Goal: Task Accomplishment & Management: Manage account settings

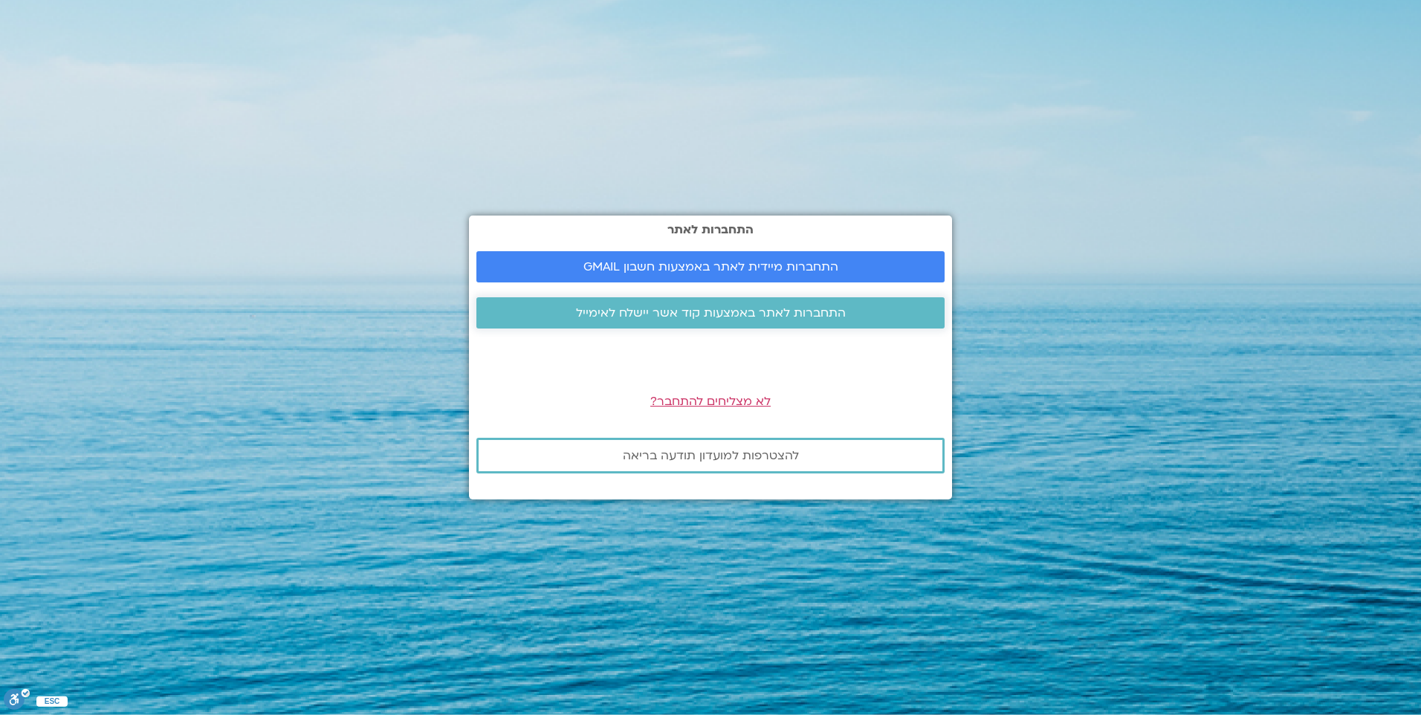
click at [755, 317] on span "התחברות לאתר באמצעות קוד אשר יישלח לאימייל" at bounding box center [711, 312] width 270 height 13
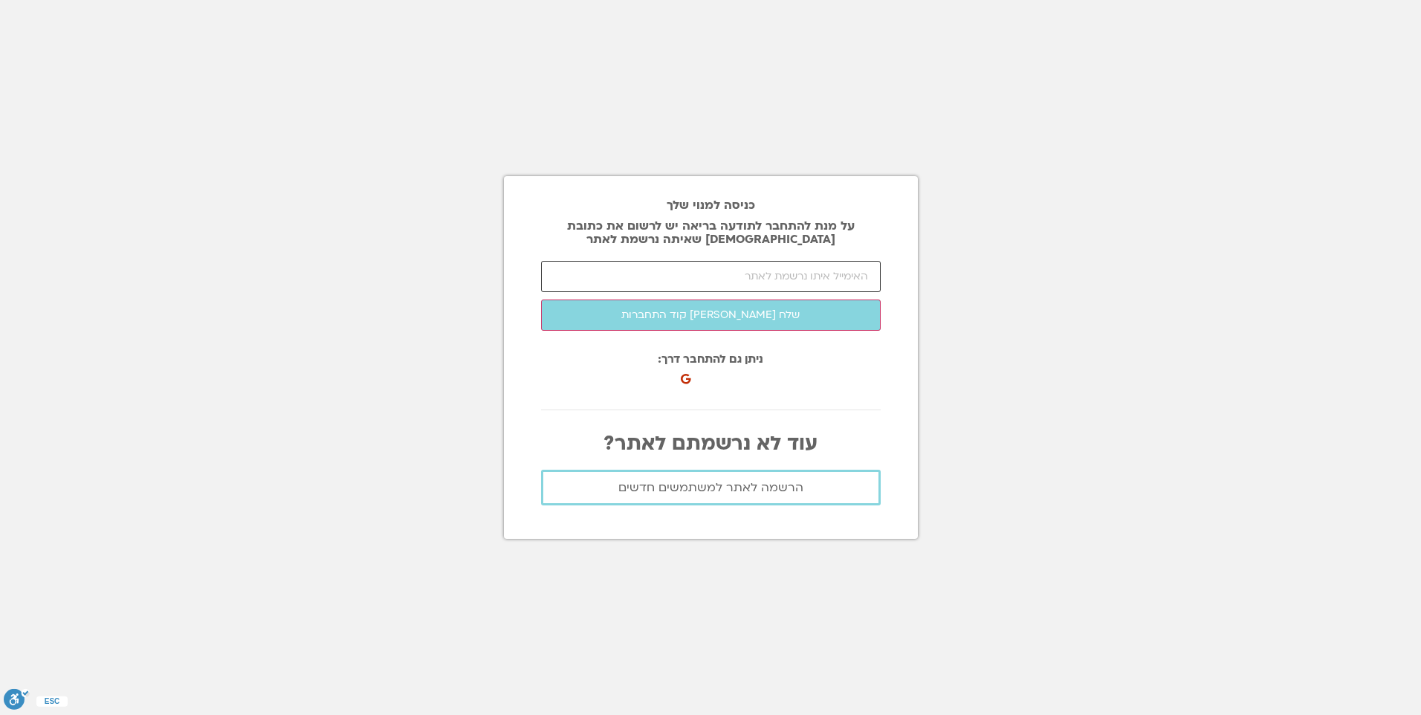
click at [837, 277] on input "email" at bounding box center [711, 276] width 340 height 31
type input "aditalmog1968@gmail.com"
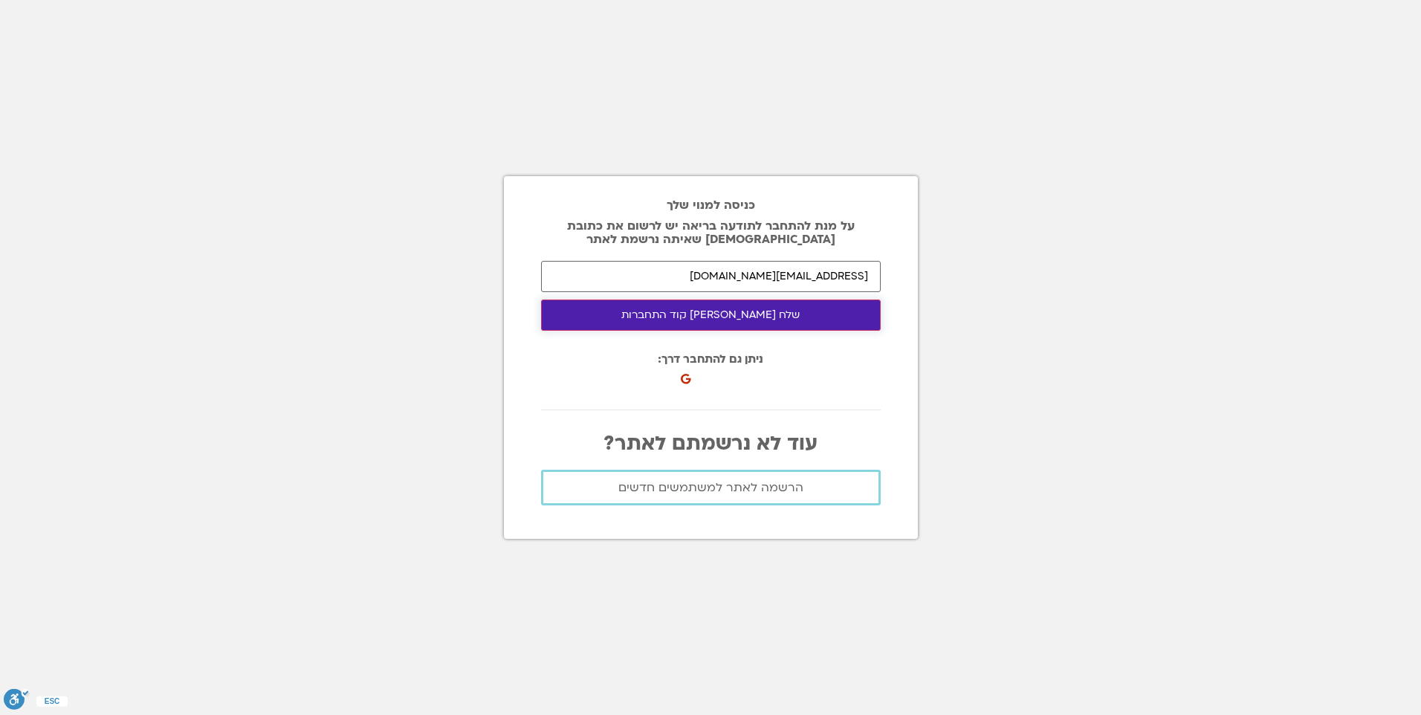
click at [729, 317] on button "שלח לי קוד התחברות" at bounding box center [711, 314] width 340 height 31
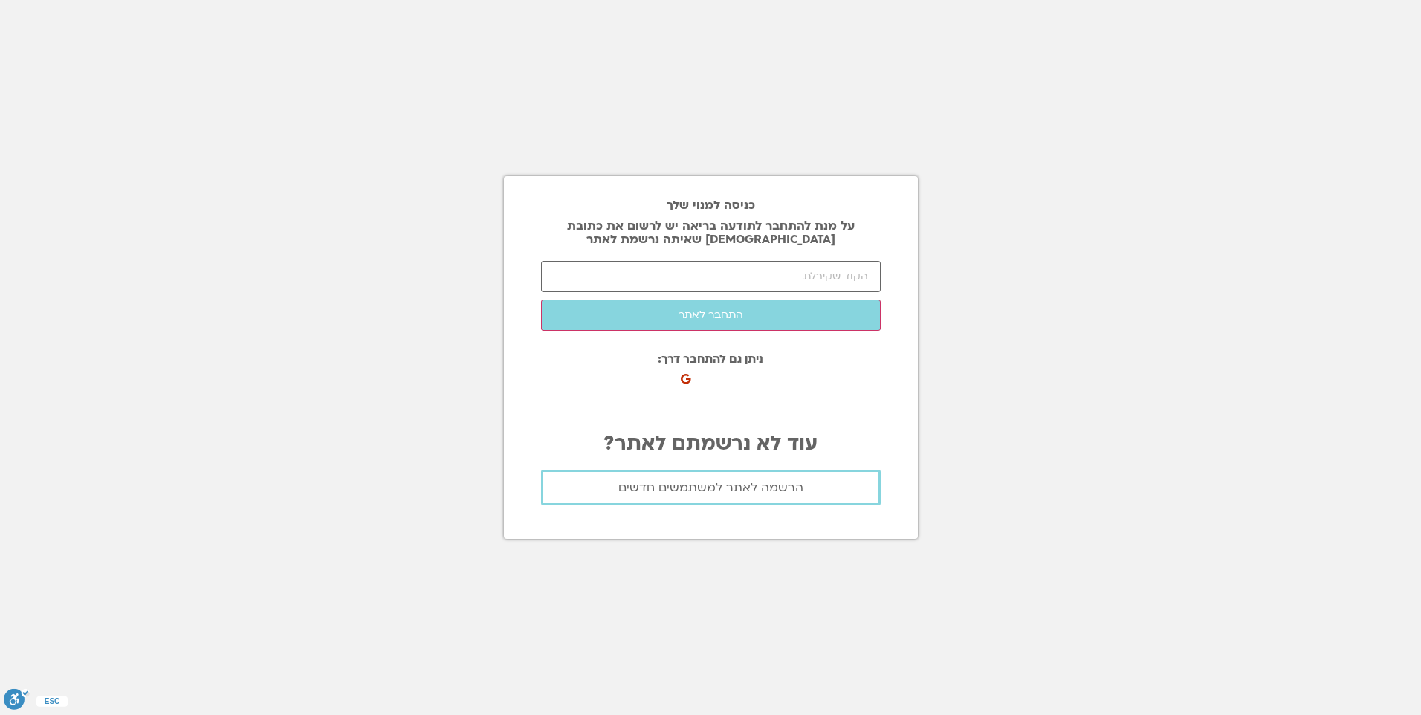
drag, startPoint x: 846, startPoint y: 64, endPoint x: 1176, endPoint y: 533, distance: 573.4
click at [1176, 533] on section "כניסה למנוי שלך על מנת להתחבר לתודעה בריאה יש לרשום את כתובת האיימל שאיתה נרשמת…" at bounding box center [710, 357] width 1421 height 715
click at [842, 276] on input "number" at bounding box center [711, 276] width 340 height 31
type input "50710"
click button "שלח לי קוד התחברות" at bounding box center [0, 0] width 0 height 0
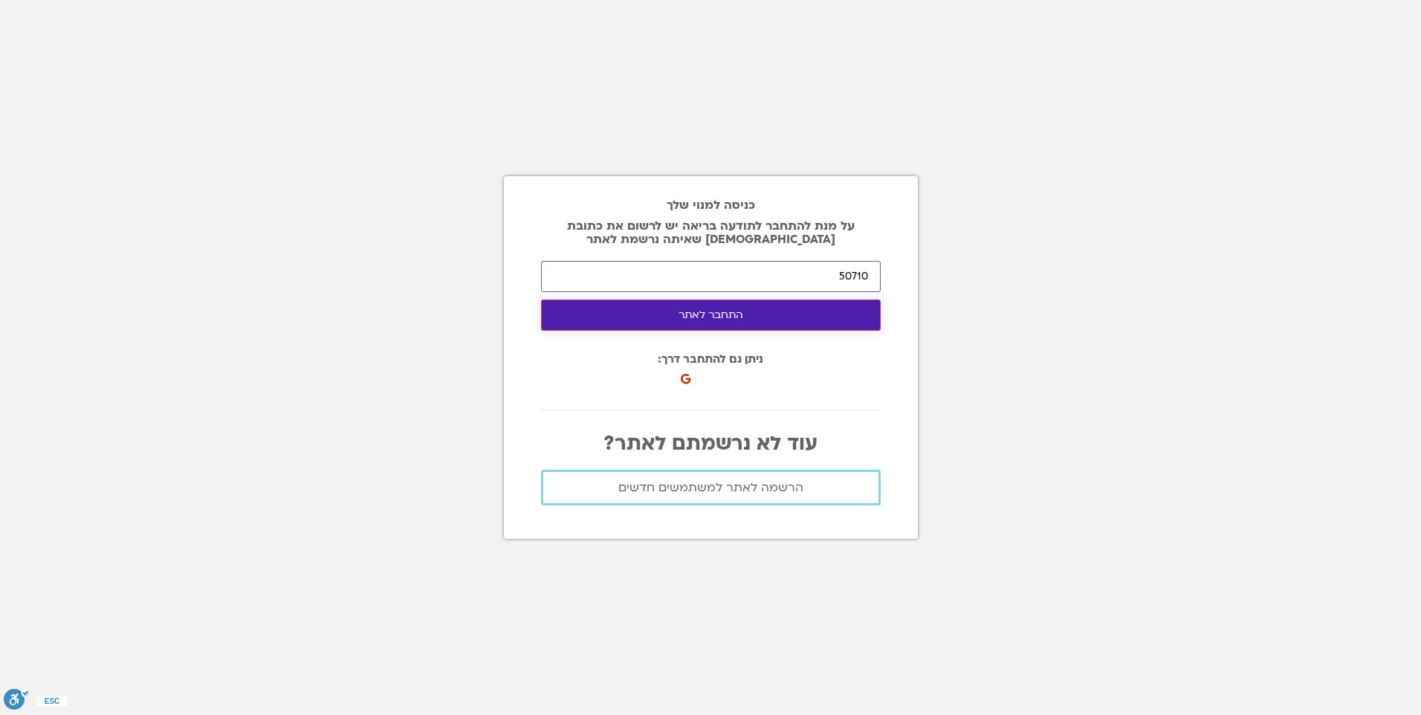
click at [820, 315] on button "התחבר לאתר" at bounding box center [711, 314] width 340 height 31
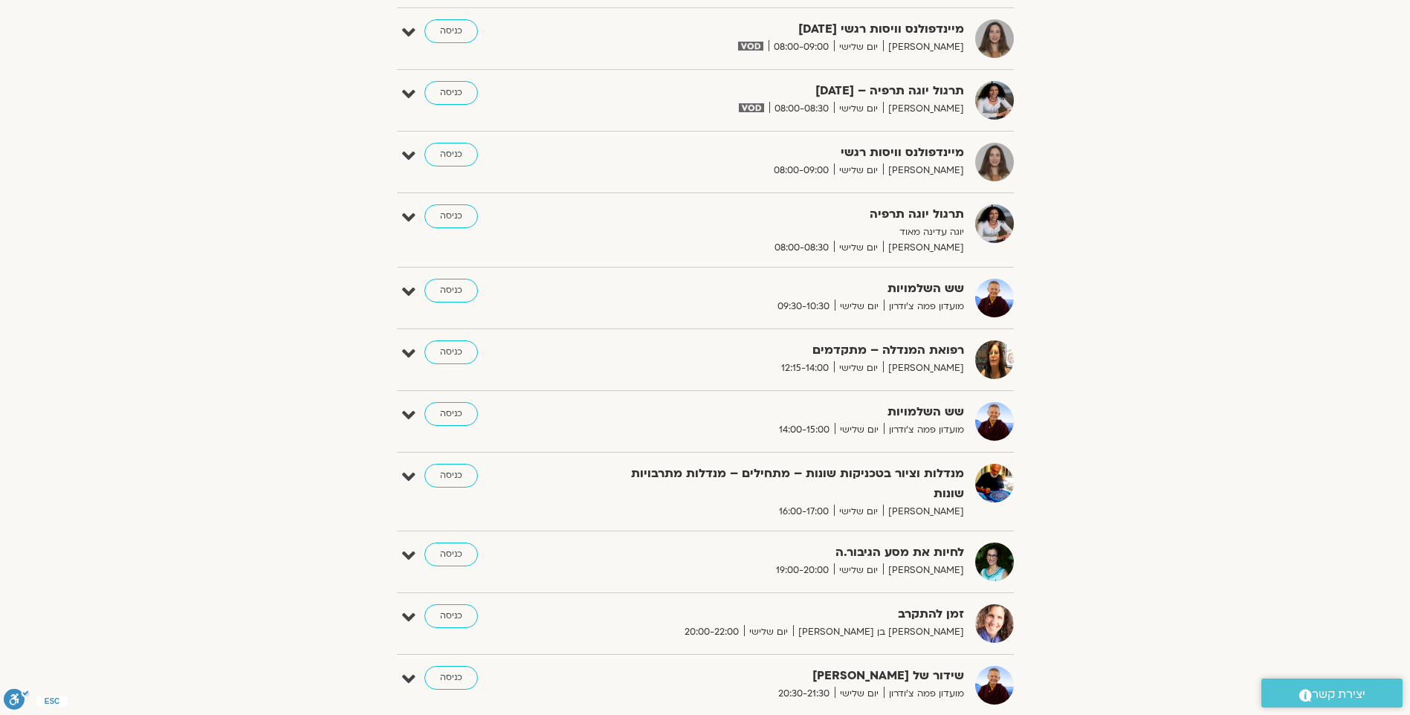
scroll to position [520, 0]
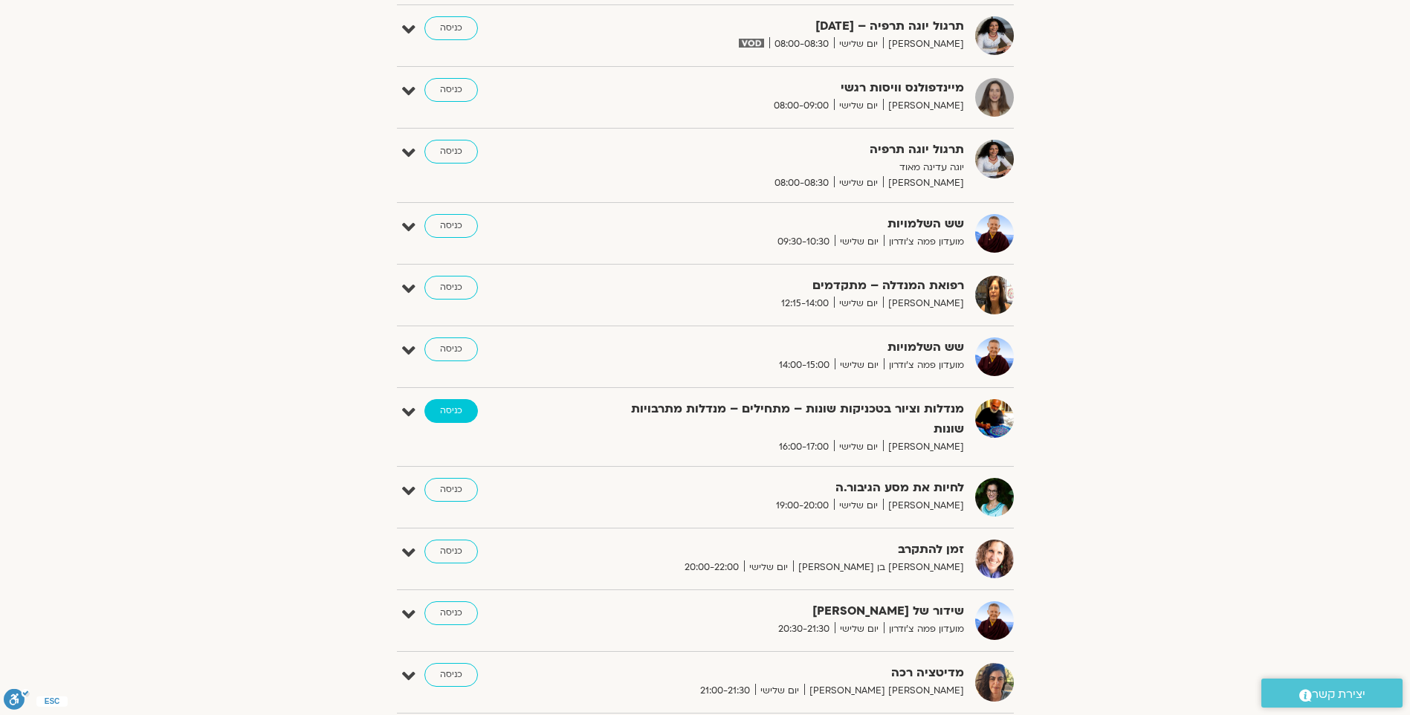
click at [435, 412] on link "כניסה" at bounding box center [451, 411] width 54 height 24
